Goal: Navigation & Orientation: Find specific page/section

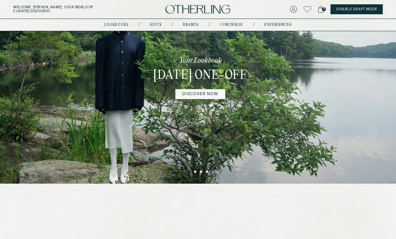
scroll to position [89, 0]
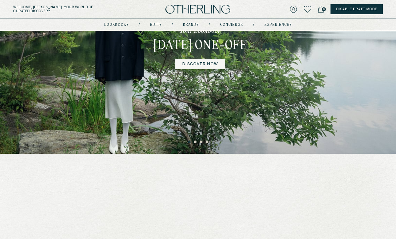
click at [207, 69] on link "DISCOVER NOW" at bounding box center [200, 64] width 50 height 10
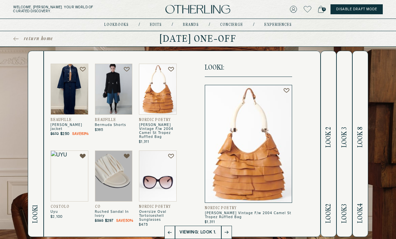
click at [331, 133] on span "Look 2" at bounding box center [329, 137] width 8 height 21
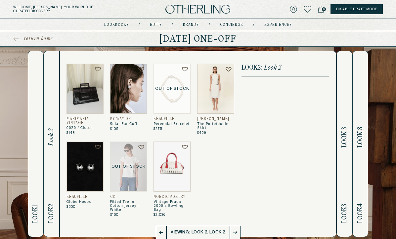
click at [343, 132] on span "Look 3" at bounding box center [345, 137] width 8 height 21
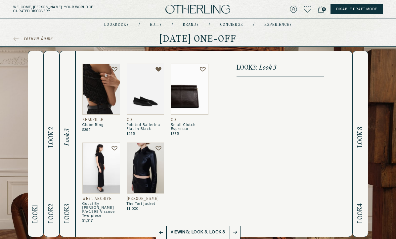
click at [110, 170] on img at bounding box center [101, 167] width 38 height 51
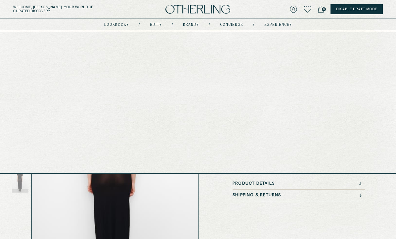
click at [191, 23] on link "Brands" at bounding box center [191, 24] width 16 height 3
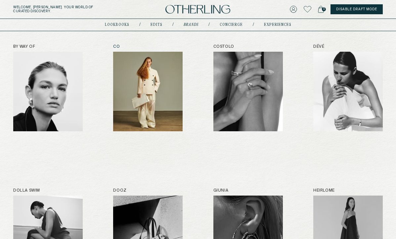
scroll to position [236, 0]
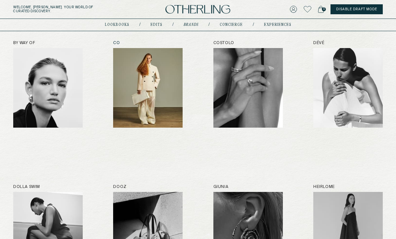
click at [154, 93] on img at bounding box center [148, 87] width 70 height 79
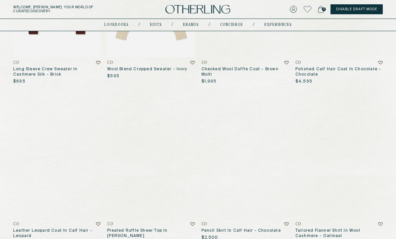
scroll to position [204, 0]
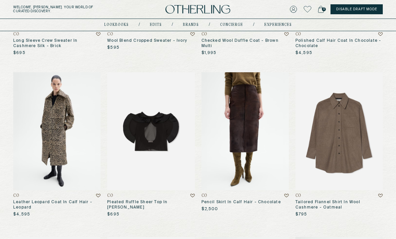
click at [266, 129] on img at bounding box center [245, 131] width 87 height 118
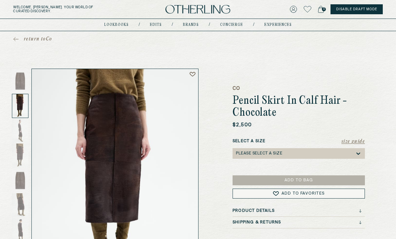
scroll to position [42, 0]
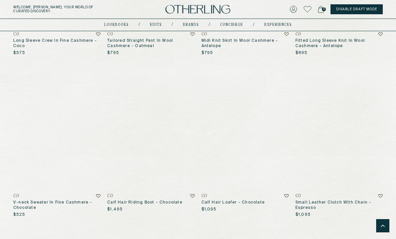
scroll to position [694, 0]
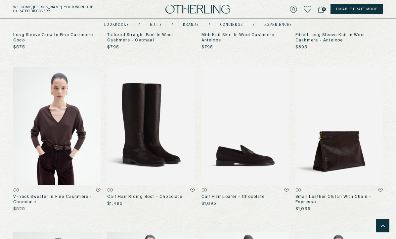
click at [167, 117] on img at bounding box center [150, 126] width 87 height 118
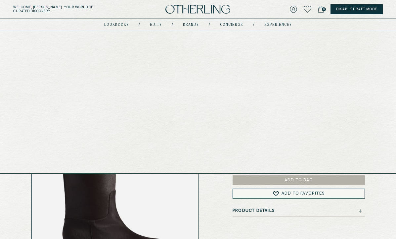
click at [188, 25] on link "Brands" at bounding box center [191, 24] width 16 height 3
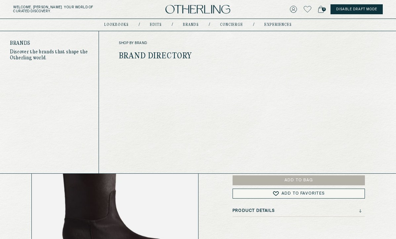
click at [160, 57] on link "Brand Directory" at bounding box center [155, 56] width 73 height 9
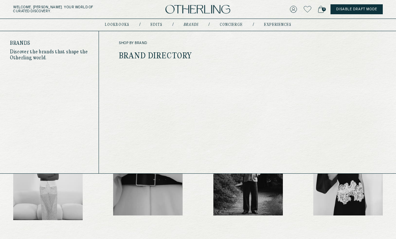
click at [138, 57] on link "Brand Directory" at bounding box center [155, 56] width 73 height 9
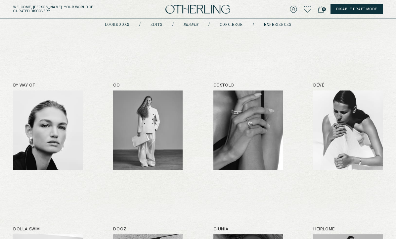
scroll to position [230, 0]
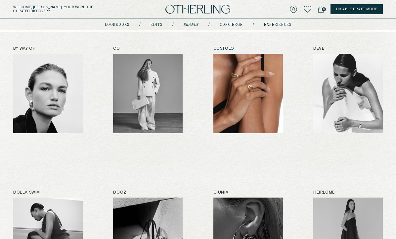
click at [219, 88] on img at bounding box center [248, 93] width 70 height 79
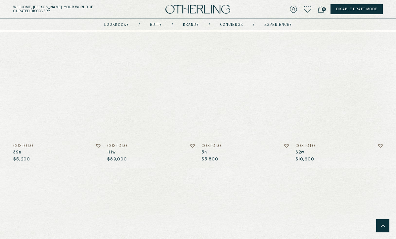
scroll to position [1001, 0]
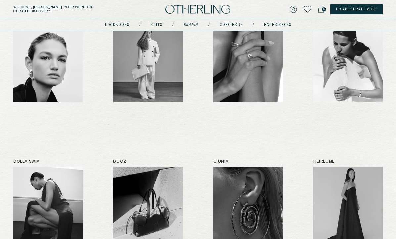
scroll to position [283, 0]
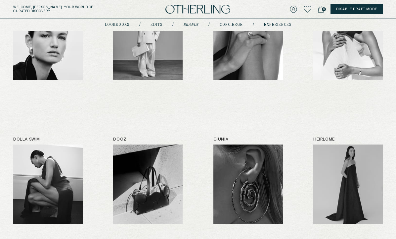
click at [48, 165] on img at bounding box center [48, 183] width 70 height 79
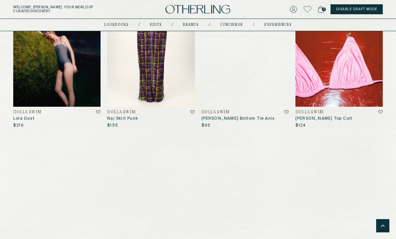
scroll to position [2569, 0]
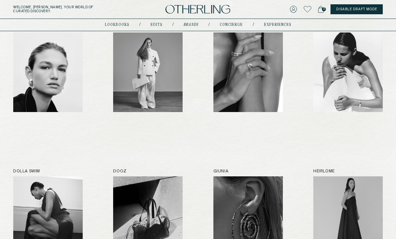
scroll to position [334, 0]
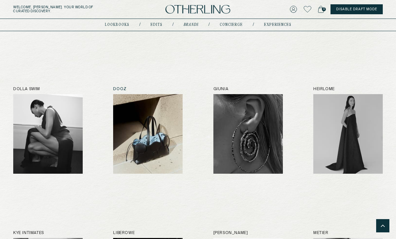
click at [156, 130] on img at bounding box center [148, 133] width 70 height 79
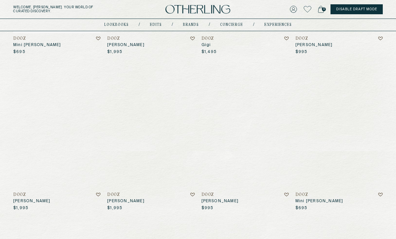
scroll to position [201, 0]
